Goal: Task Accomplishment & Management: Use online tool/utility

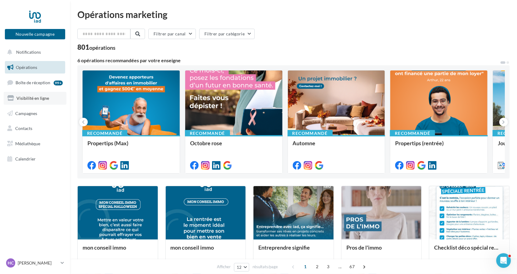
click at [36, 99] on span "Visibilité en ligne" at bounding box center [32, 97] width 33 height 5
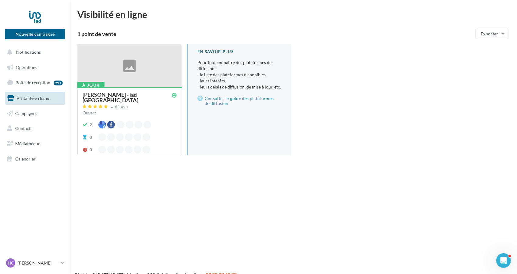
click at [144, 75] on div at bounding box center [130, 65] width 104 height 43
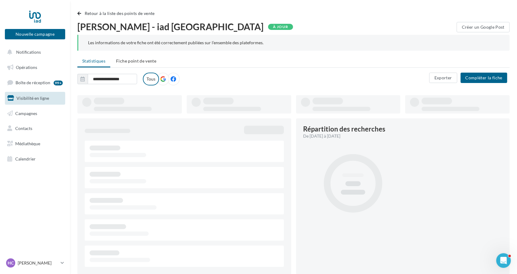
type input "**********"
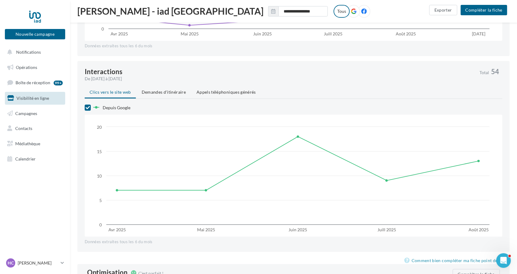
scroll to position [427, 0]
